Goal: Task Accomplishment & Management: Use online tool/utility

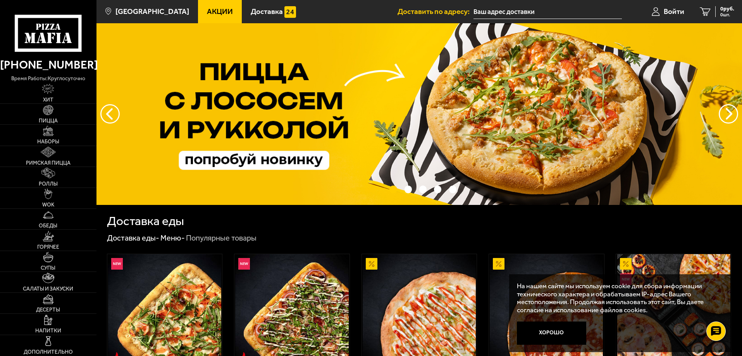
click at [500, 8] on input "text" at bounding box center [548, 12] width 148 height 14
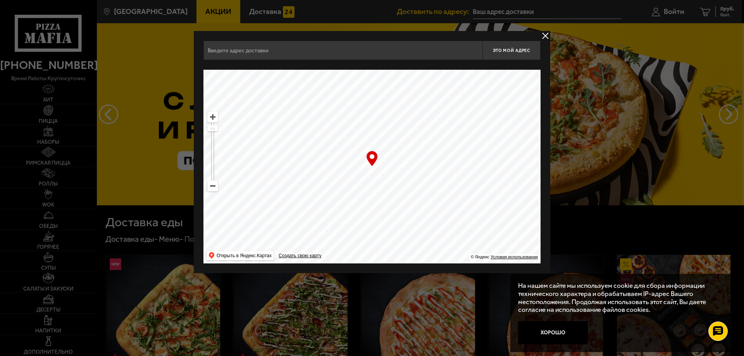
click at [404, 53] on input "text" at bounding box center [342, 50] width 279 height 19
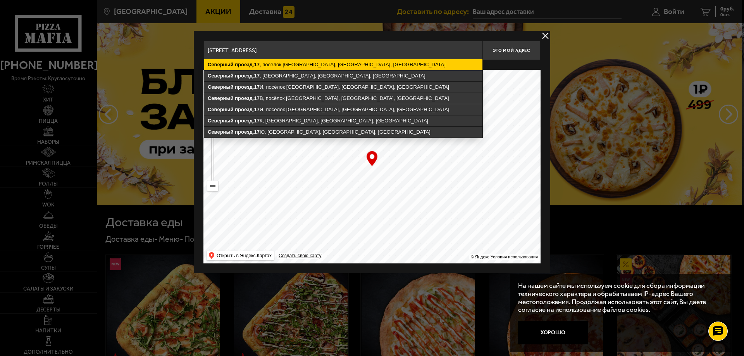
click at [303, 68] on ymaps "[STREET_ADDRESS]" at bounding box center [343, 64] width 278 height 11
type input "[STREET_ADDRESS]"
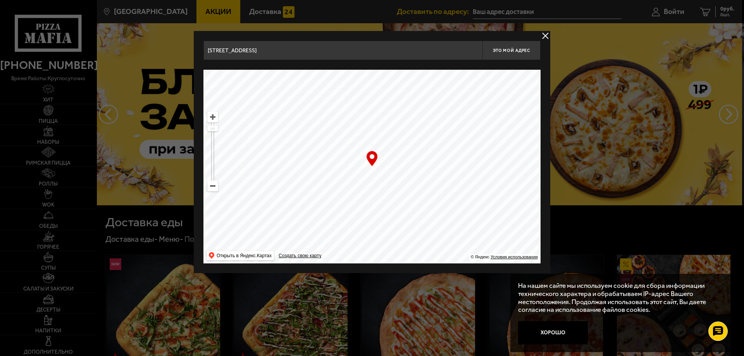
click at [544, 36] on button "delivery type" at bounding box center [546, 36] width 10 height 10
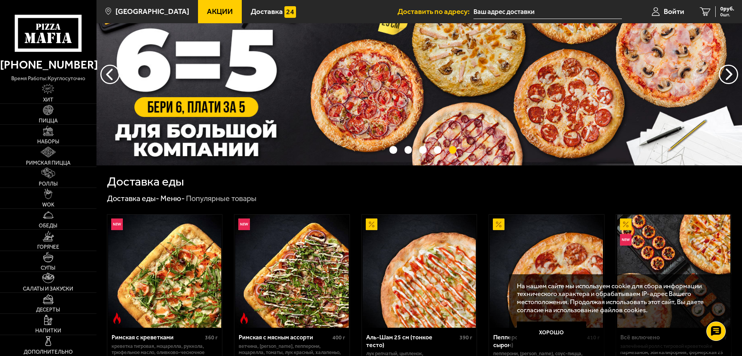
scroll to position [155, 0]
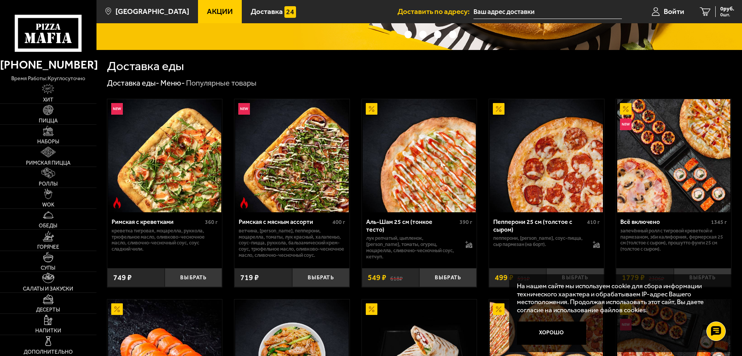
click at [544, 12] on input "text" at bounding box center [548, 12] width 148 height 14
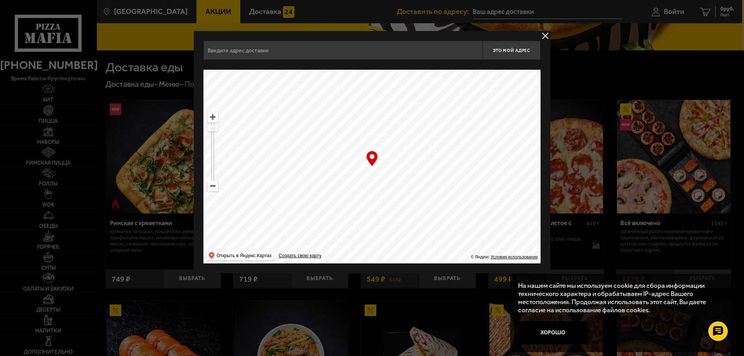
click at [380, 52] on input "text" at bounding box center [342, 50] width 279 height 19
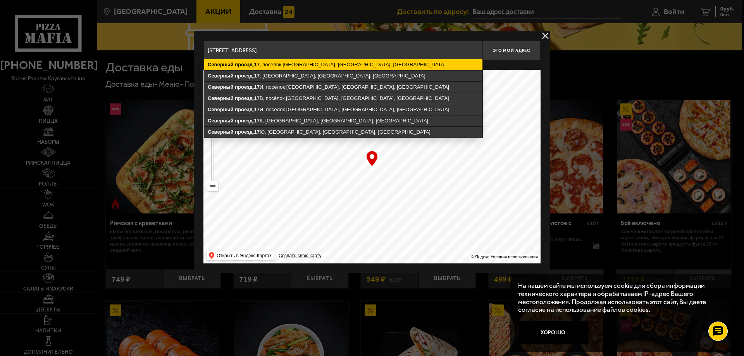
click at [324, 67] on ymaps "[STREET_ADDRESS]" at bounding box center [343, 64] width 278 height 11
type input "[STREET_ADDRESS]"
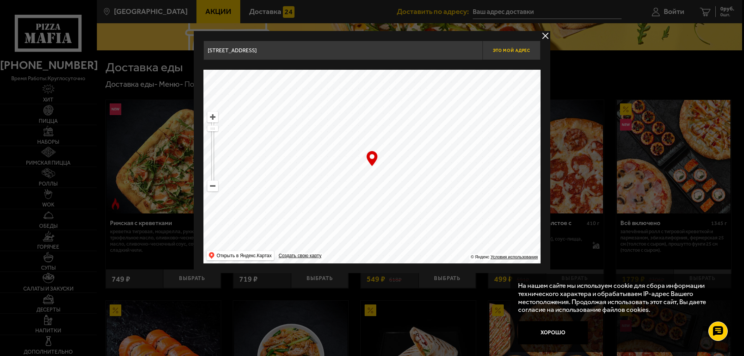
click at [495, 53] on button "Это мой адрес" at bounding box center [511, 50] width 58 height 19
click at [547, 33] on button "delivery type" at bounding box center [546, 36] width 10 height 10
